Goal: Information Seeking & Learning: Learn about a topic

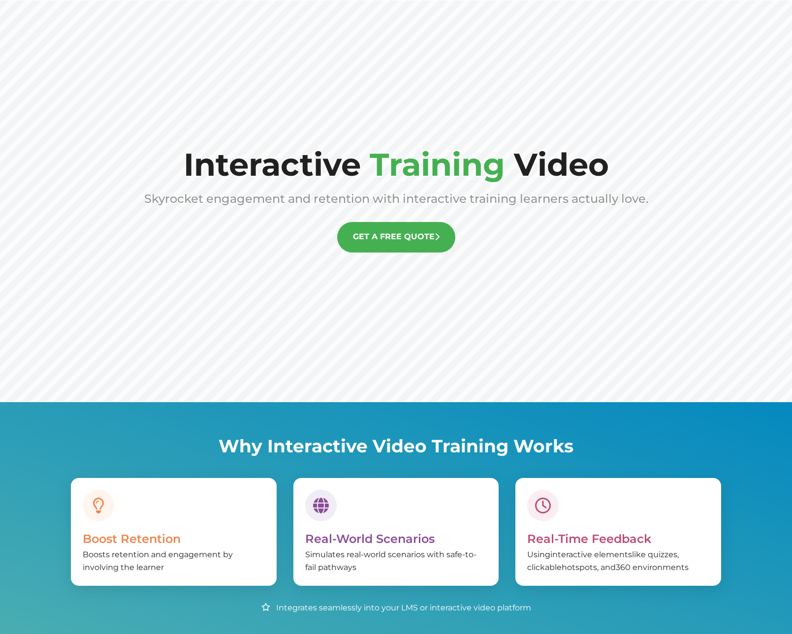
scroll to position [192, 0]
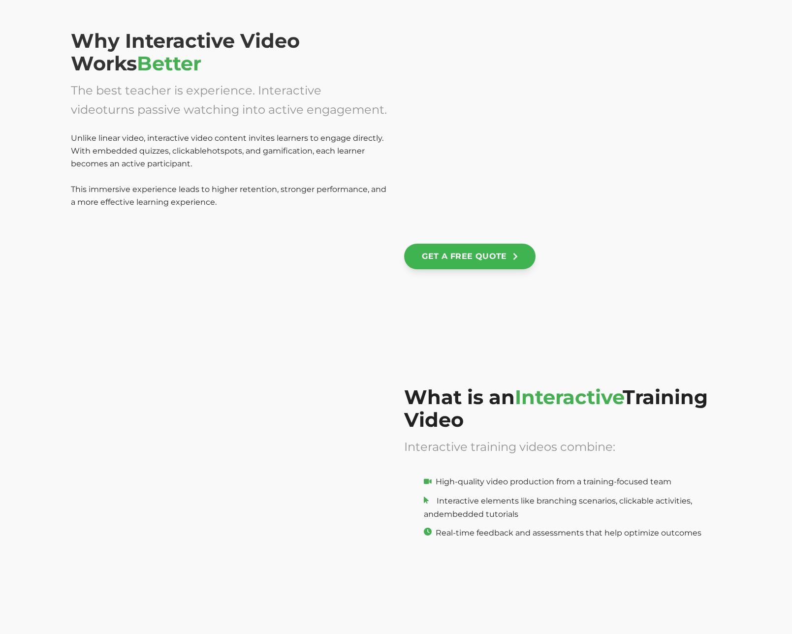
scroll to position [700, 0]
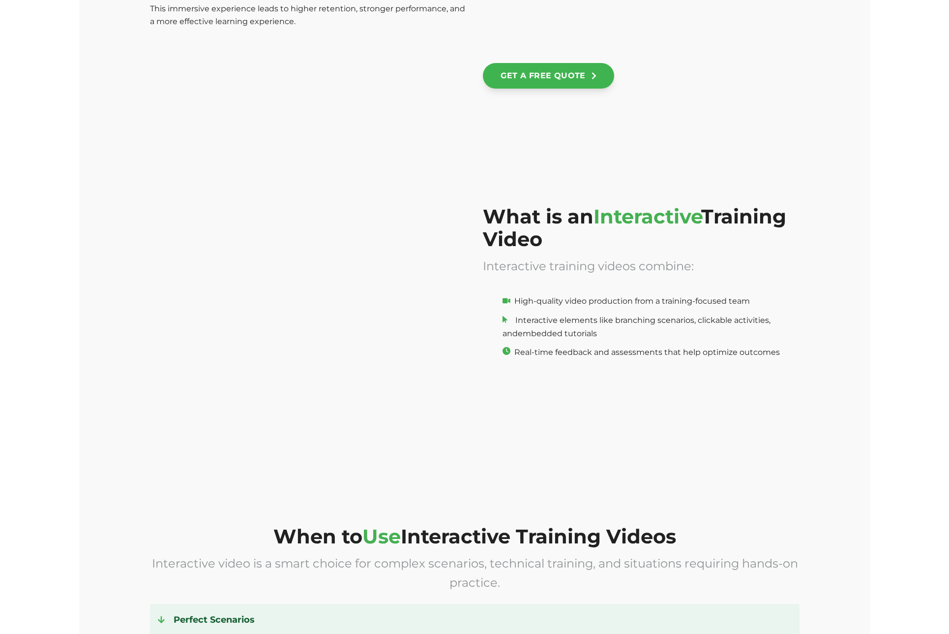
scroll to position [909, 0]
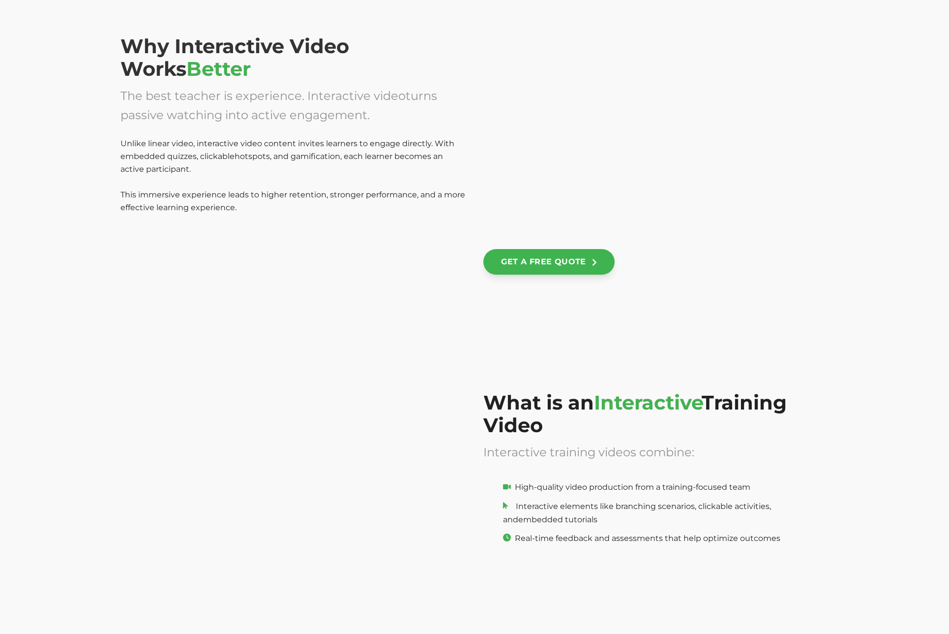
scroll to position [632, 0]
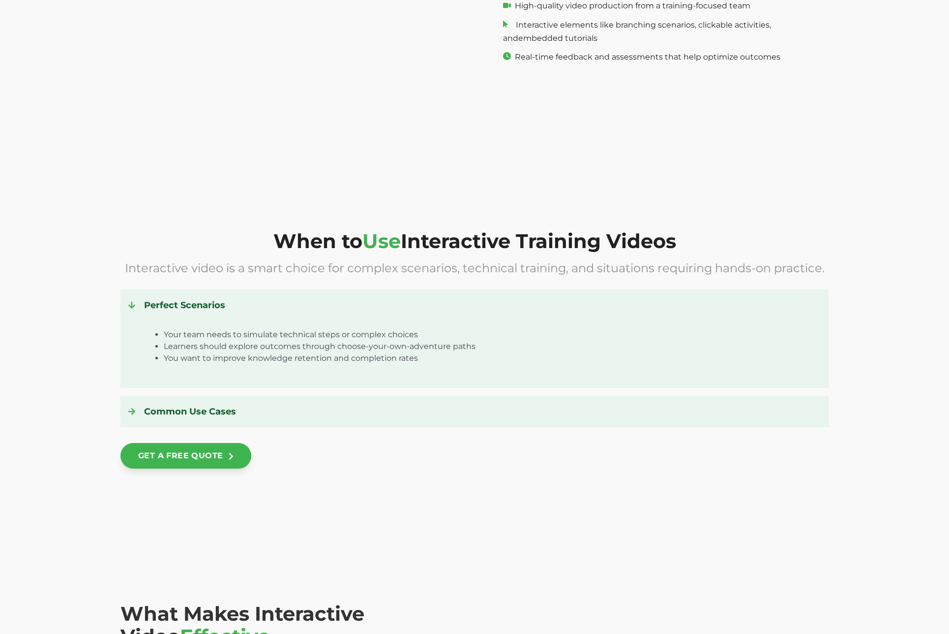
scroll to position [1547, 0]
